Goal: Transaction & Acquisition: Book appointment/travel/reservation

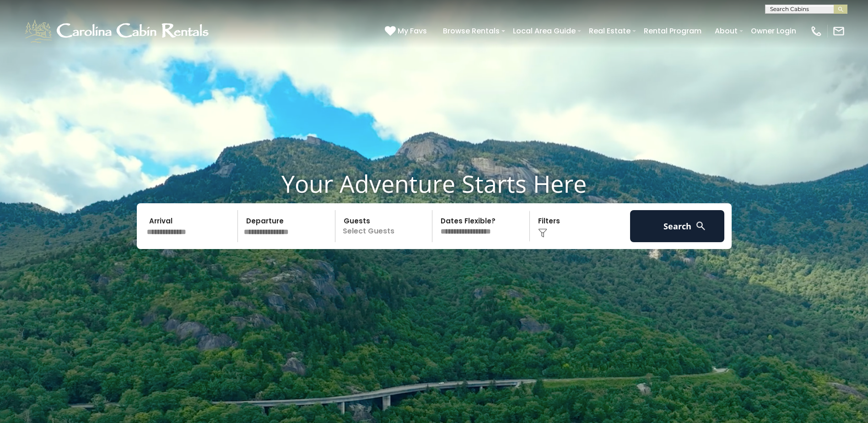
click at [196, 231] on input "text" at bounding box center [191, 226] width 95 height 32
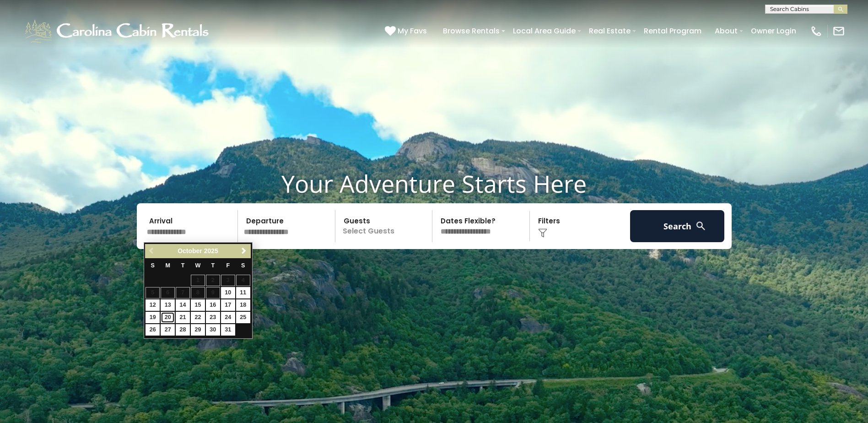
click at [167, 319] on link "20" at bounding box center [168, 317] width 14 height 11
type input "********"
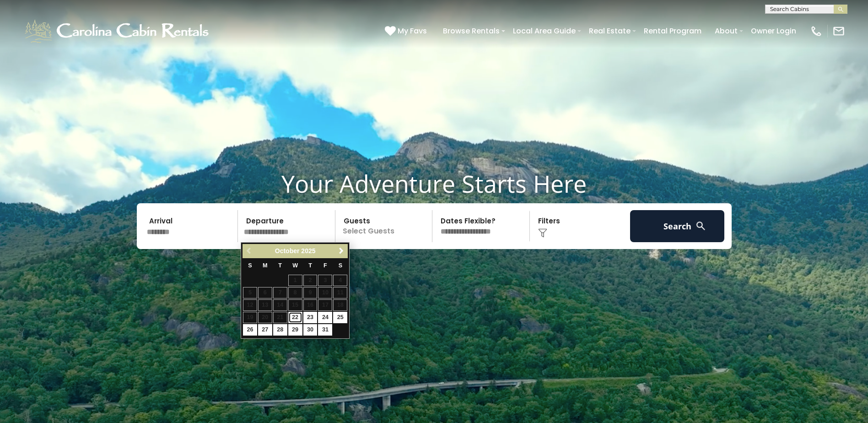
click at [296, 316] on link "22" at bounding box center [295, 317] width 14 height 11
type input "********"
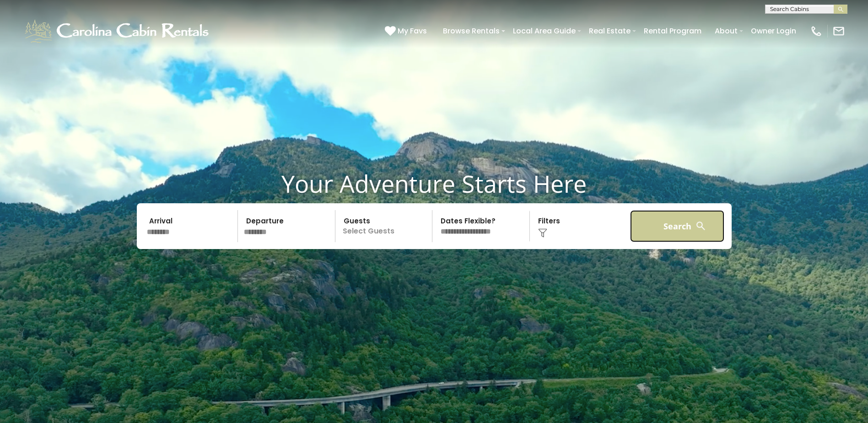
click at [676, 231] on button "Search" at bounding box center [677, 226] width 95 height 32
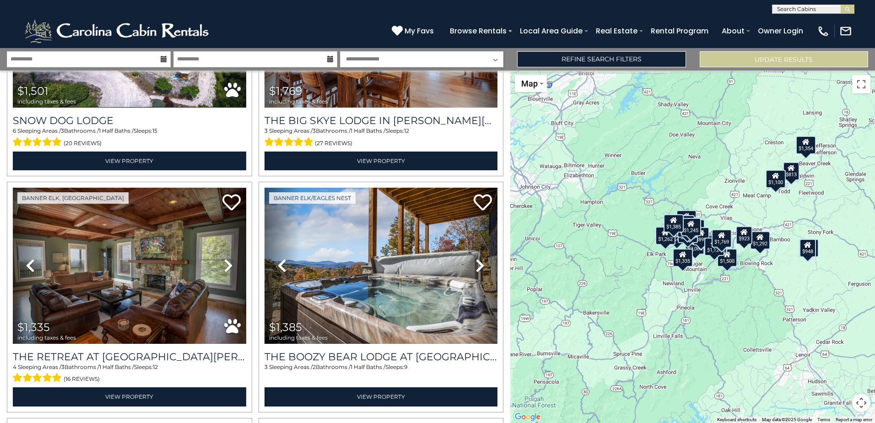
scroll to position [2105, 0]
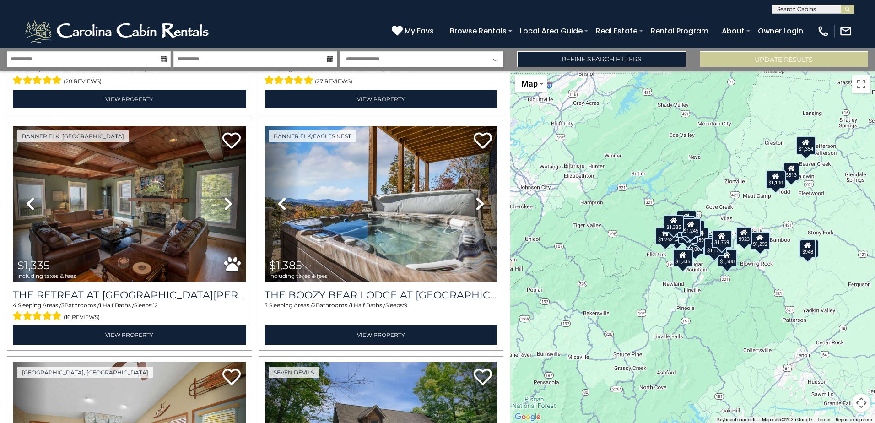
click at [629, 193] on div "$2,061 $1,100 $1,546 $948 $1,297 $1,124 $813 $912 $1,500 $1,656 $1,593 $1,448 $…" at bounding box center [692, 246] width 365 height 352
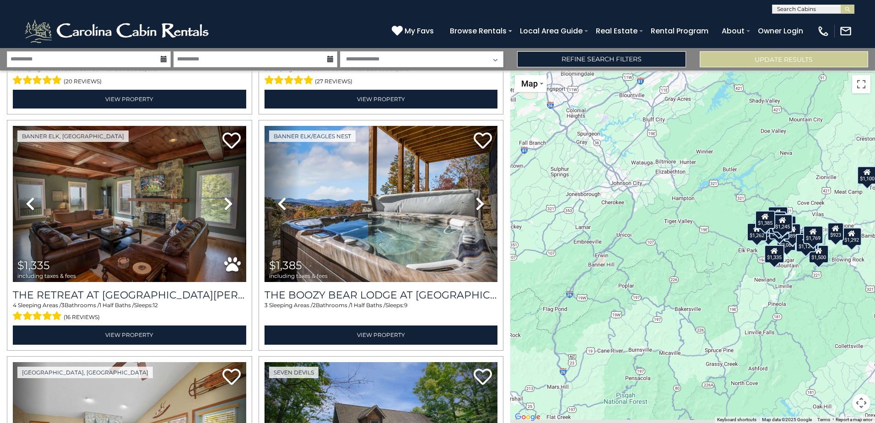
drag, startPoint x: 649, startPoint y: 104, endPoint x: 741, endPoint y: 100, distance: 91.6
click at [741, 100] on div "$2,061 $1,100 $1,546 $948 $1,297 $1,124 $813 $912 $1,500 $1,656 $1,593 $1,448 $…" at bounding box center [692, 246] width 365 height 352
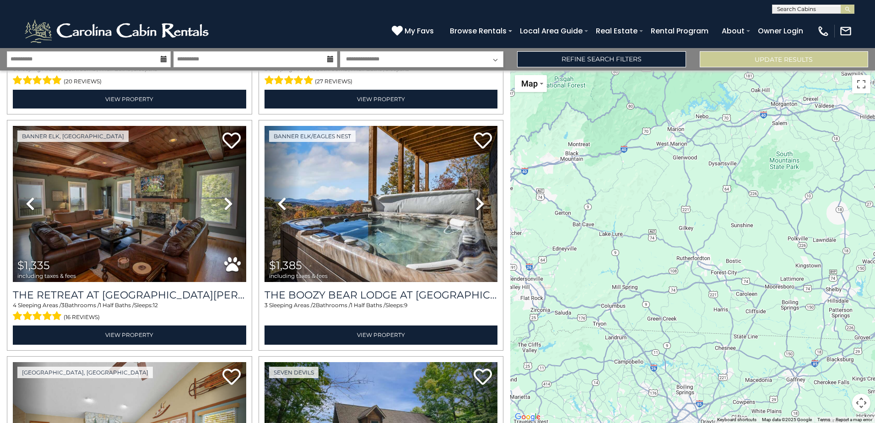
drag, startPoint x: 711, startPoint y: 371, endPoint x: 652, endPoint y: 79, distance: 297.5
click at [652, 79] on div "$2,061 $1,100 $1,546 $948 $1,297 $1,124 $813 $912 $1,500 $1,656 $1,593 $1,448 $…" at bounding box center [692, 246] width 365 height 352
